Goal: Task Accomplishment & Management: Use online tool/utility

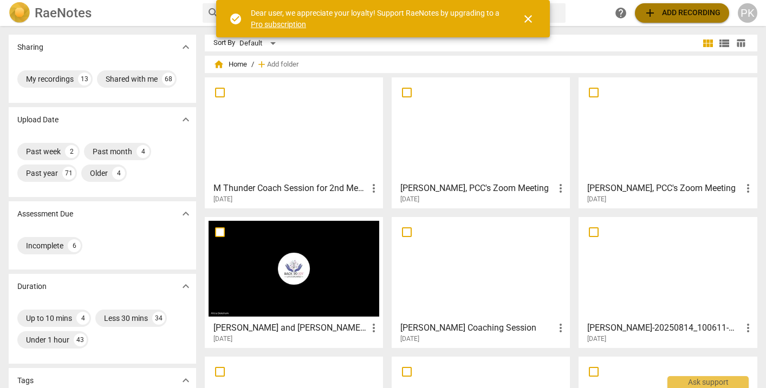
click at [694, 10] on span "add Add recording" at bounding box center [681, 12] width 77 height 13
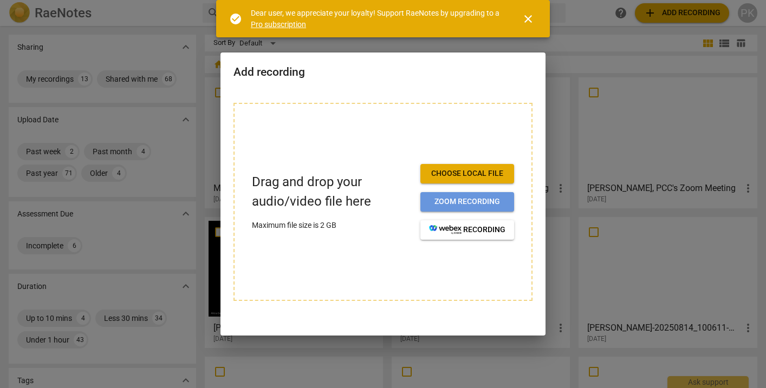
click at [484, 204] on span "Zoom recording" at bounding box center [467, 202] width 76 height 11
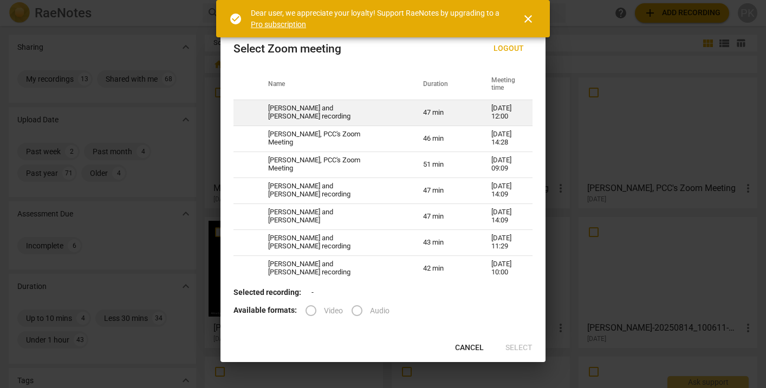
click at [454, 109] on td "47 min" at bounding box center [444, 113] width 68 height 26
radio input "true"
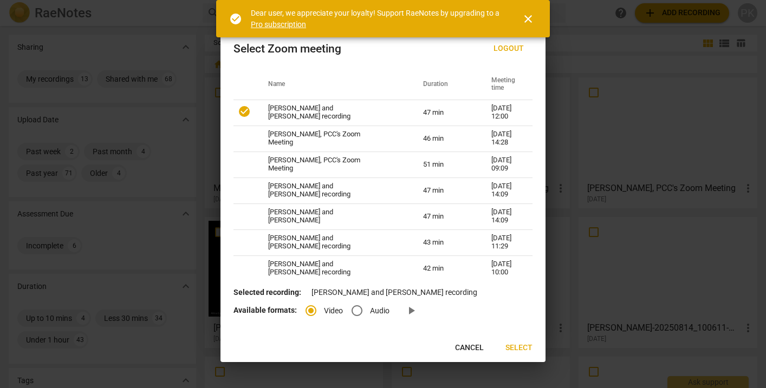
click at [518, 346] on span "Select" at bounding box center [518, 348] width 27 height 11
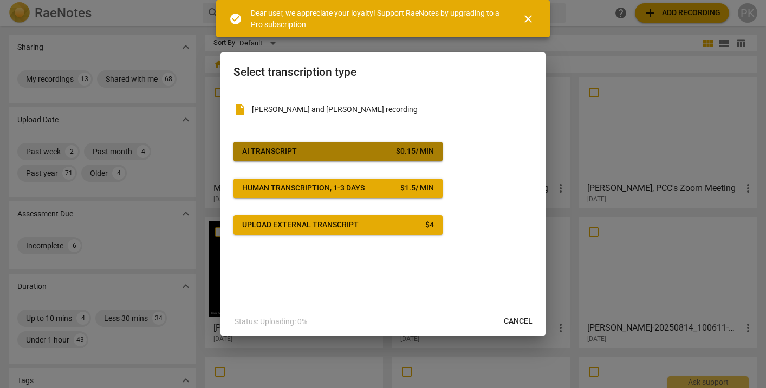
click at [365, 145] on button "AI Transcript $ 0.15 / min" at bounding box center [337, 151] width 209 height 19
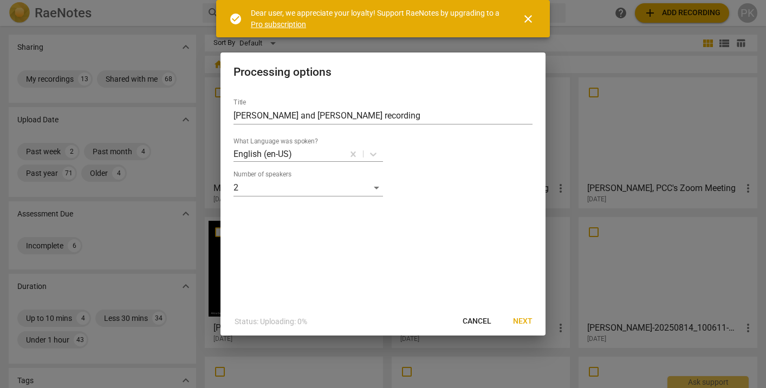
click at [525, 324] on span "Next" at bounding box center [522, 321] width 19 height 11
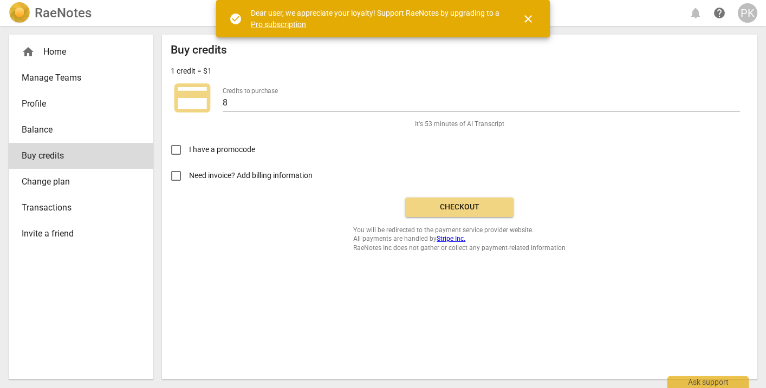
click at [466, 208] on span "Checkout" at bounding box center [459, 207] width 91 height 11
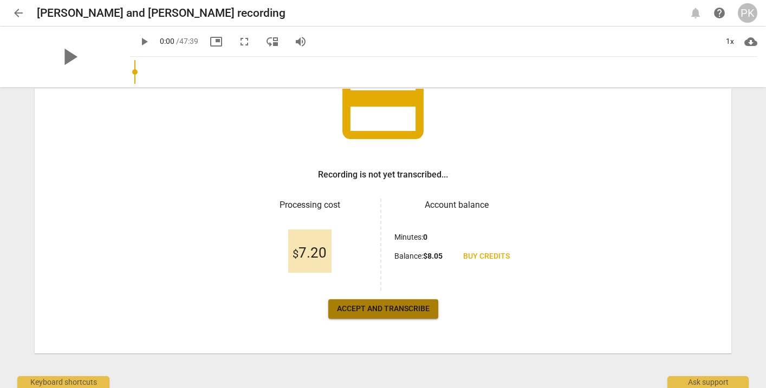
click at [399, 312] on span "Accept and transcribe" at bounding box center [383, 309] width 93 height 11
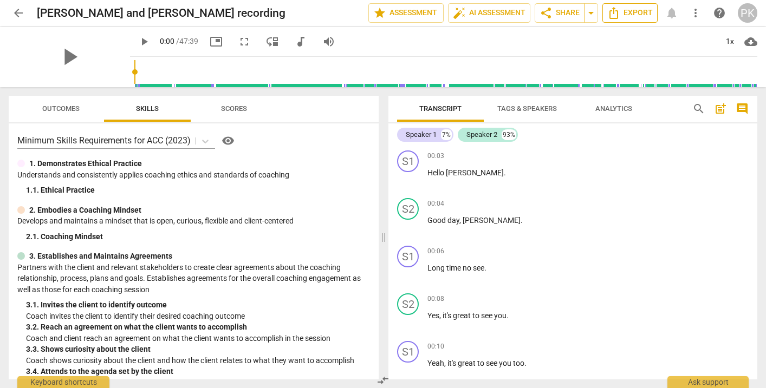
click at [627, 12] on span "Export" at bounding box center [629, 12] width 45 height 13
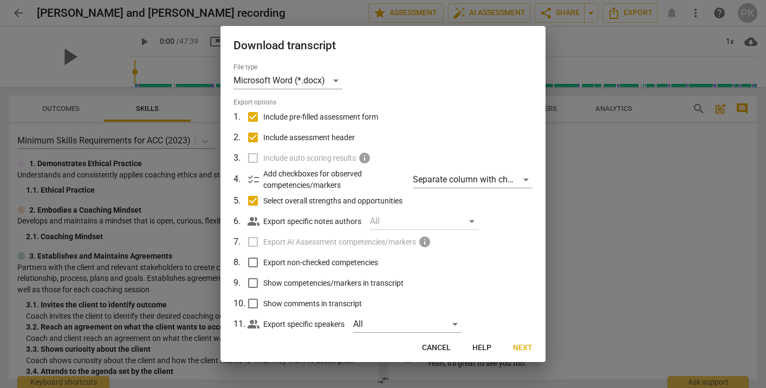
click at [523, 341] on button "Next" at bounding box center [522, 347] width 37 height 19
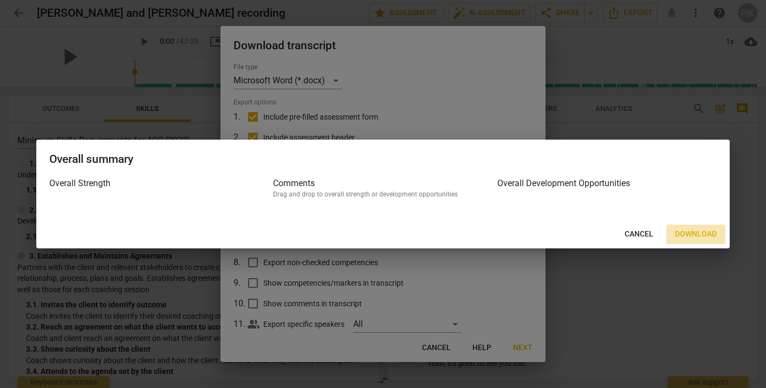
click at [689, 228] on button "Download" at bounding box center [695, 234] width 59 height 19
